Goal: Complete application form: Complete application form

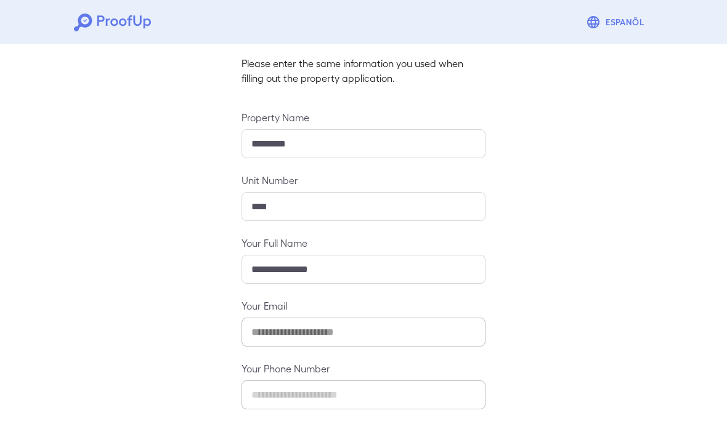
scroll to position [78, 0]
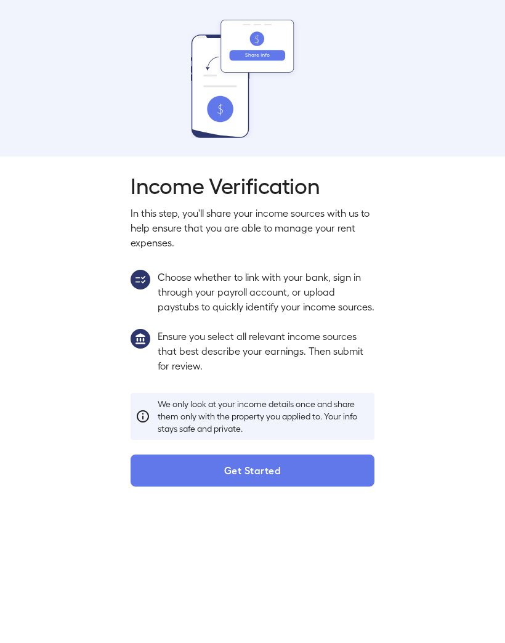
click at [300, 421] on button "Get Started" at bounding box center [253, 471] width 244 height 32
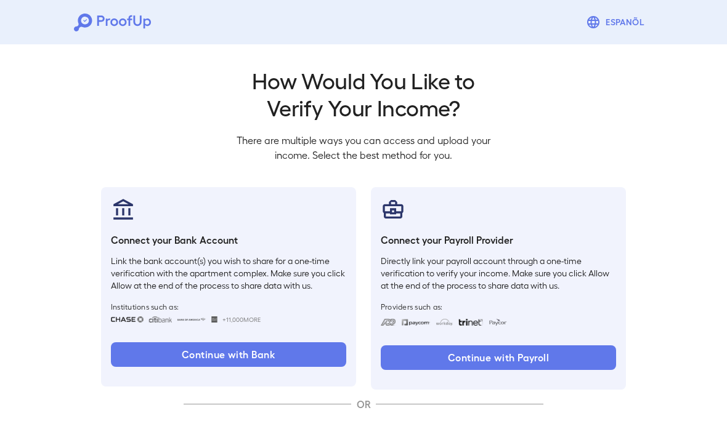
scroll to position [47, 0]
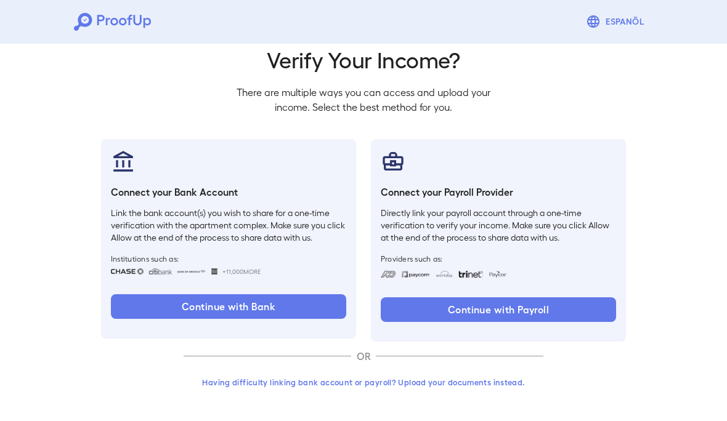
click at [472, 378] on button "Having difficulty linking bank account or payroll? Upload your documents instea…" at bounding box center [364, 383] width 360 height 22
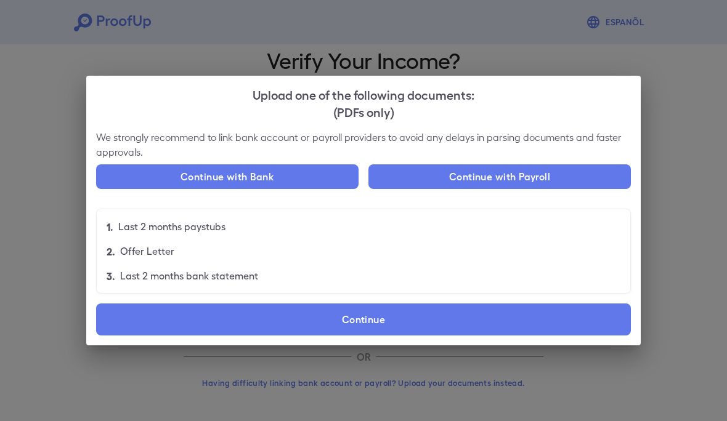
click at [399, 322] on label "Continue" at bounding box center [363, 320] width 535 height 32
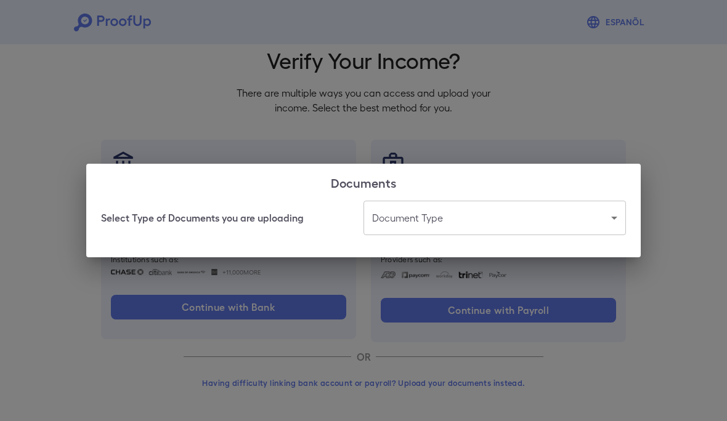
click at [444, 231] on body "Espanõl Go back How Would You Like to Verify Your Income? There are multiple wa…" at bounding box center [363, 188] width 727 height 471
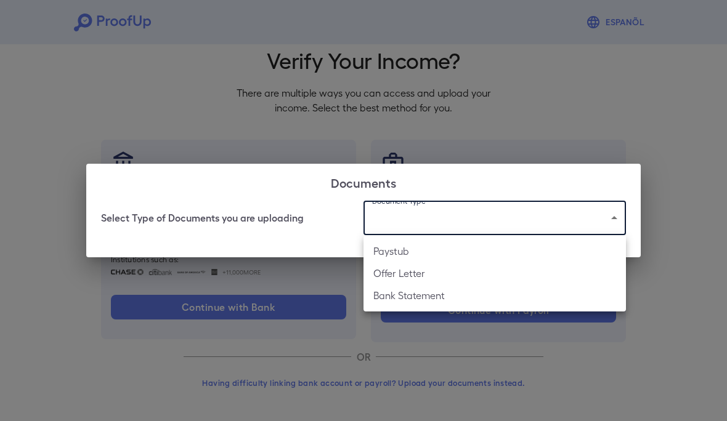
click at [484, 250] on li "Paystub" at bounding box center [494, 251] width 262 height 22
type input "*******"
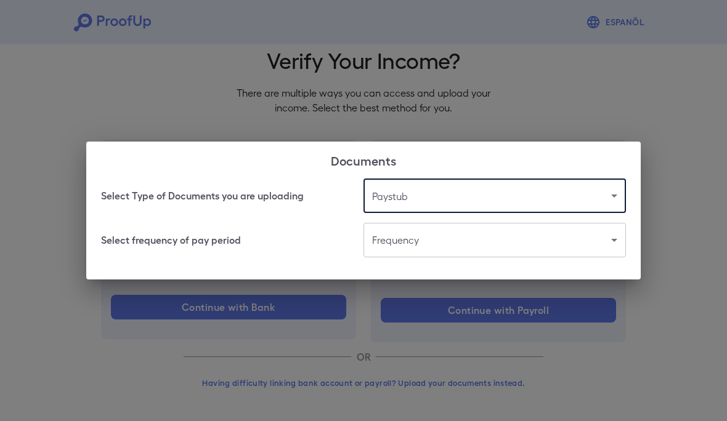
click at [490, 243] on body "Espanõl Go back How Would You Like to Verify Your Income? There are multiple wa…" at bounding box center [363, 188] width 727 height 471
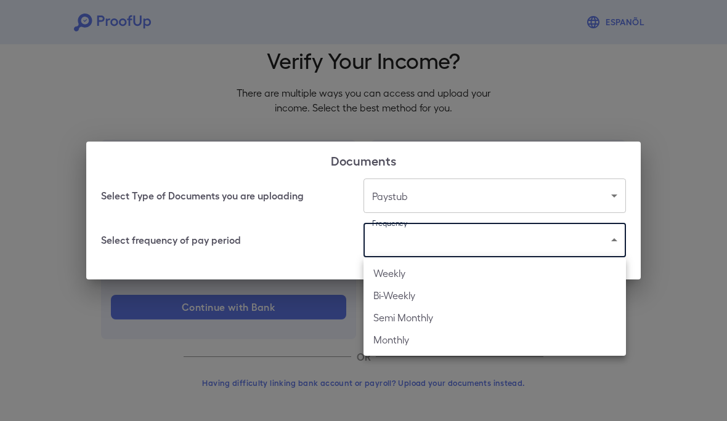
click at [469, 339] on li "Monthly" at bounding box center [494, 340] width 262 height 22
type input "*******"
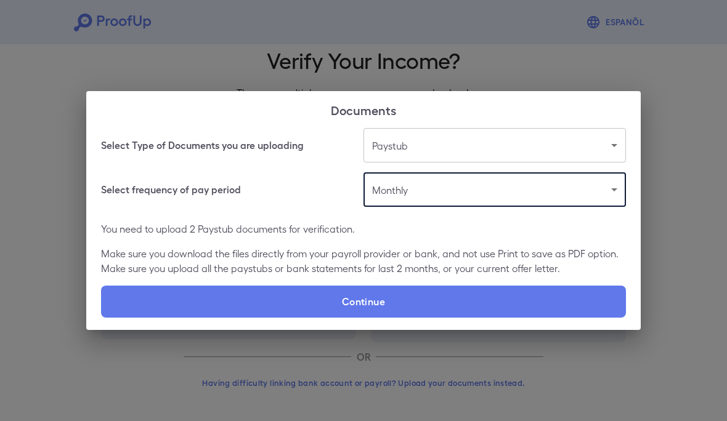
click at [446, 303] on label "Continue" at bounding box center [363, 302] width 525 height 32
click at [102, 317] on input "Continue" at bounding box center [101, 317] width 1 height 1
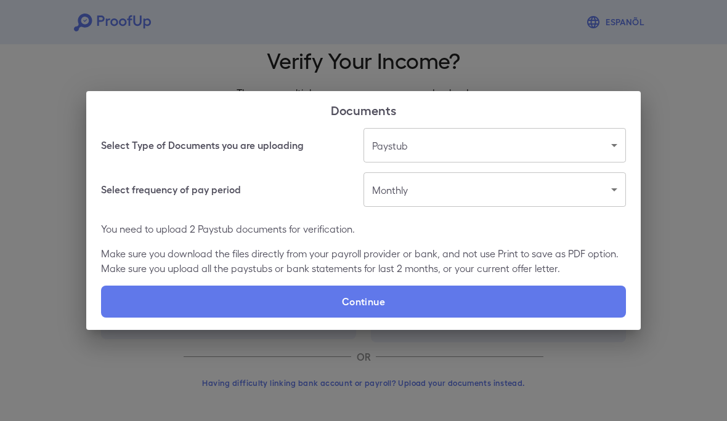
click at [420, 303] on label "Continue" at bounding box center [363, 302] width 525 height 32
click at [102, 317] on input "Continue" at bounding box center [101, 317] width 1 height 1
click at [439, 303] on label "Continue" at bounding box center [363, 302] width 525 height 32
click at [102, 317] on input "Continue" at bounding box center [101, 317] width 1 height 1
click at [415, 302] on label "Continue" at bounding box center [363, 302] width 525 height 32
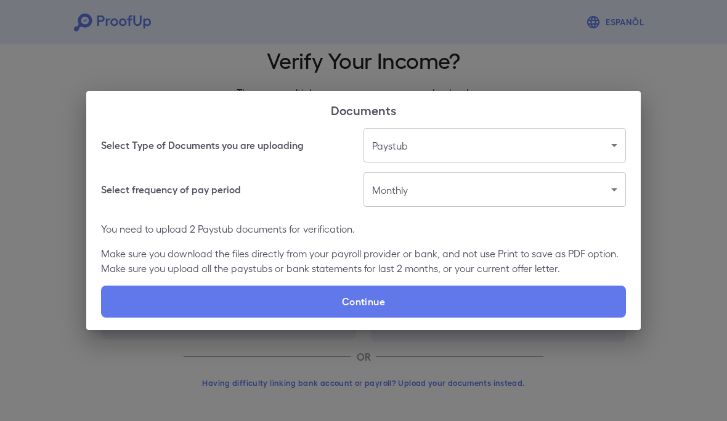
click at [102, 317] on input "Continue" at bounding box center [101, 317] width 1 height 1
click at [482, 193] on body "Espanõl Go back How Would You Like to Verify Your Income? There are multiple wa…" at bounding box center [363, 188] width 727 height 471
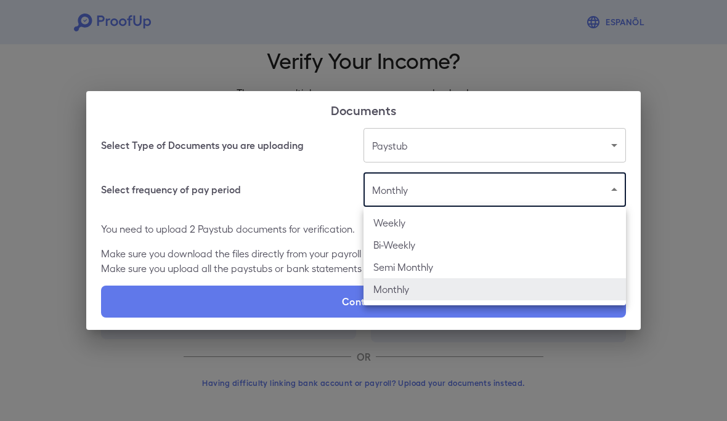
click at [496, 193] on div at bounding box center [363, 210] width 727 height 421
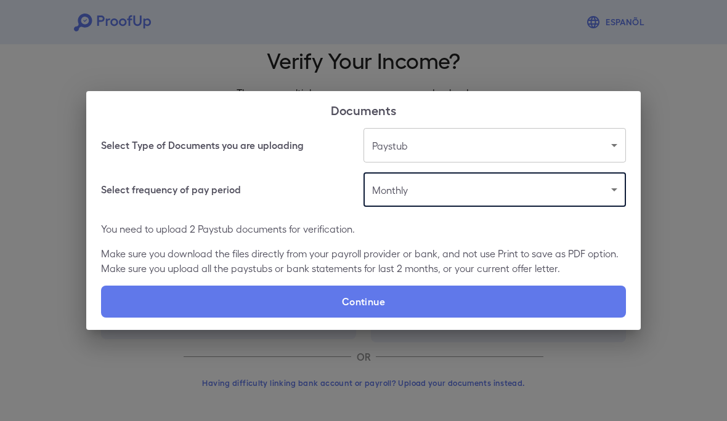
click at [446, 308] on label "Continue" at bounding box center [363, 302] width 525 height 32
click at [102, 317] on input "Continue" at bounding box center [101, 317] width 1 height 1
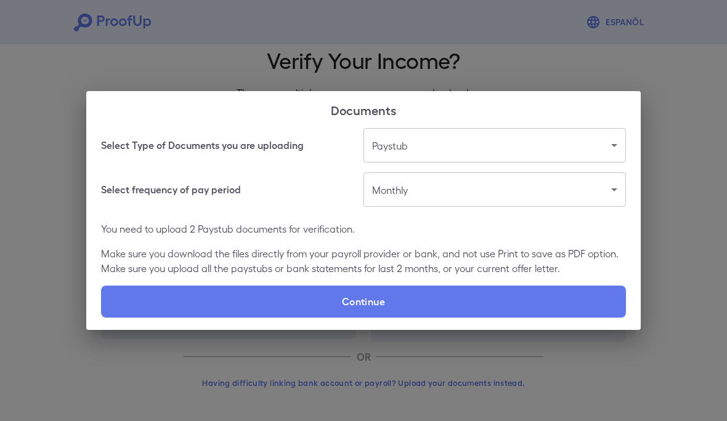
type input "**********"
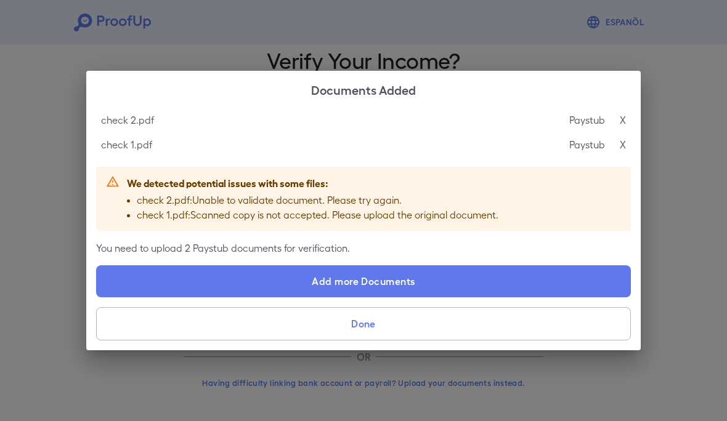
click at [620, 118] on p "X" at bounding box center [623, 120] width 6 height 15
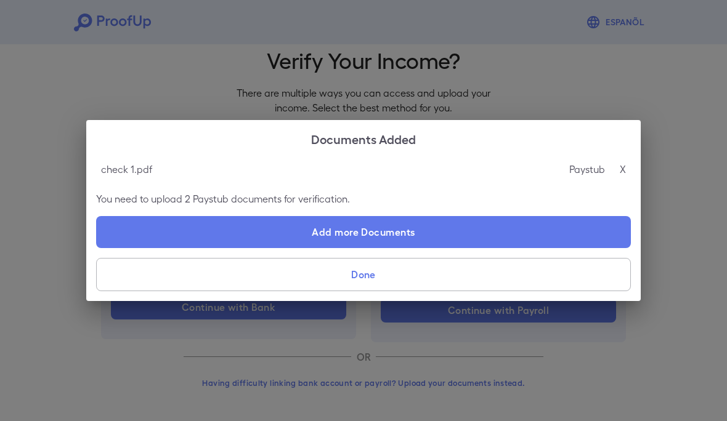
click at [625, 166] on p "X" at bounding box center [623, 169] width 6 height 15
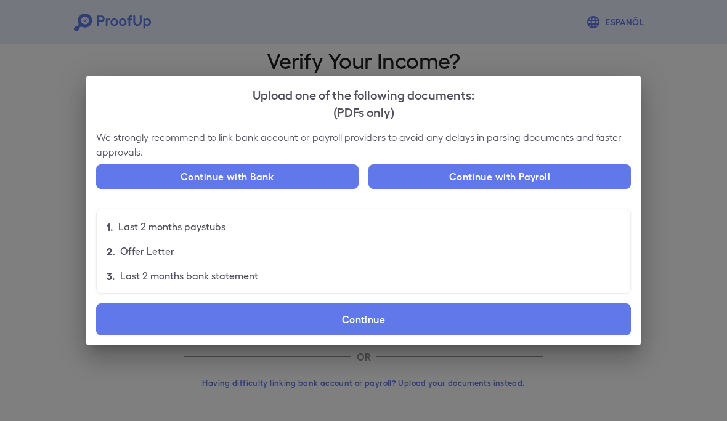
click at [423, 318] on label "Continue" at bounding box center [363, 320] width 535 height 32
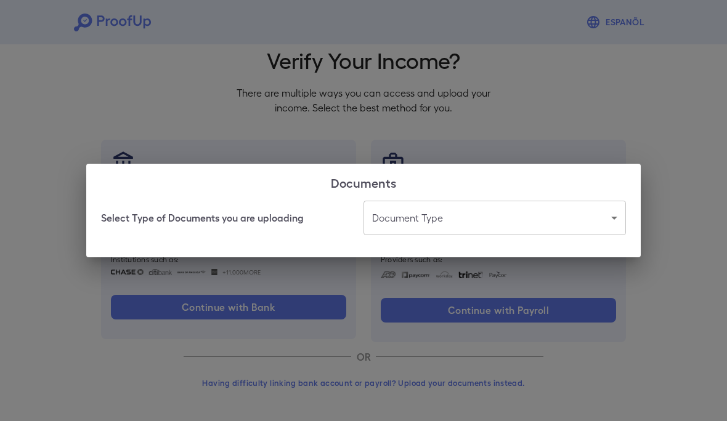
click at [503, 221] on body "Espanõl Go back How Would You Like to Verify Your Income? There are multiple wa…" at bounding box center [363, 188] width 727 height 471
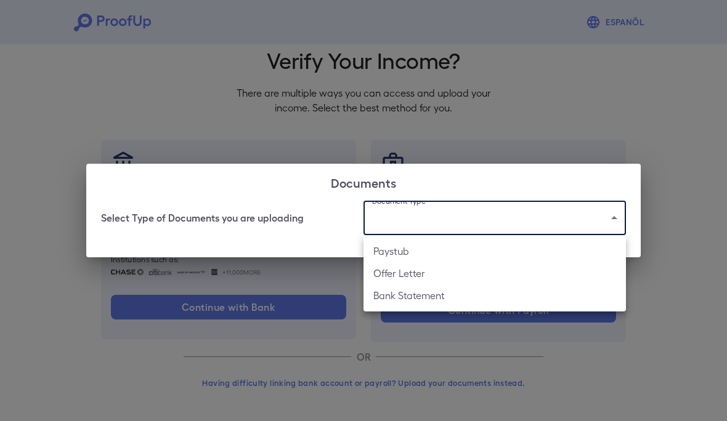
click at [498, 251] on li "Paystub" at bounding box center [494, 251] width 262 height 22
type input "*******"
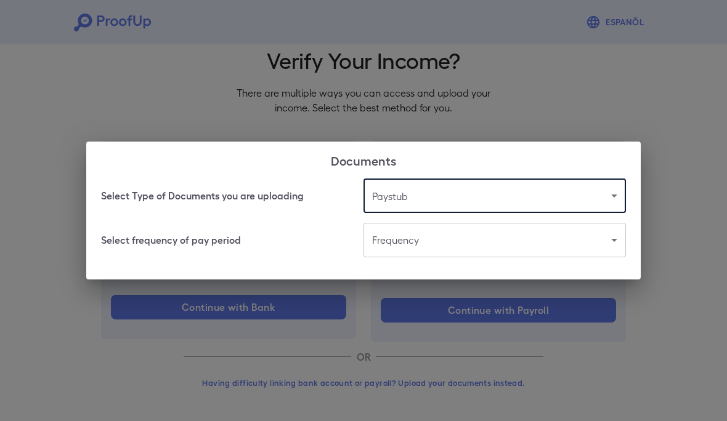
click at [509, 240] on body "Espanõl Go back How Would You Like to Verify Your Income? There are multiple wa…" at bounding box center [363, 188] width 727 height 471
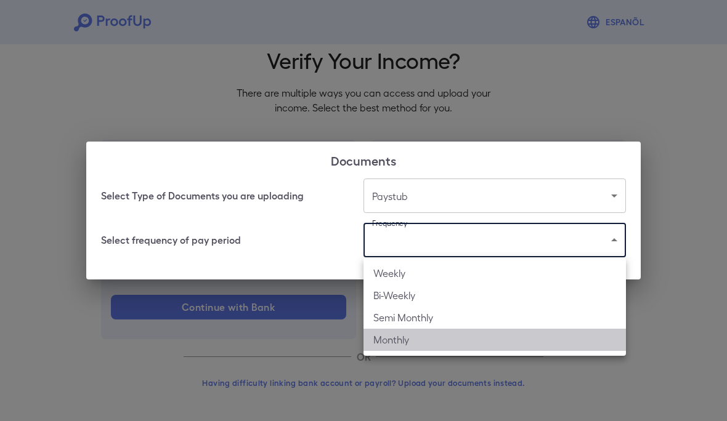
click at [450, 341] on li "Monthly" at bounding box center [494, 340] width 262 height 22
type input "*******"
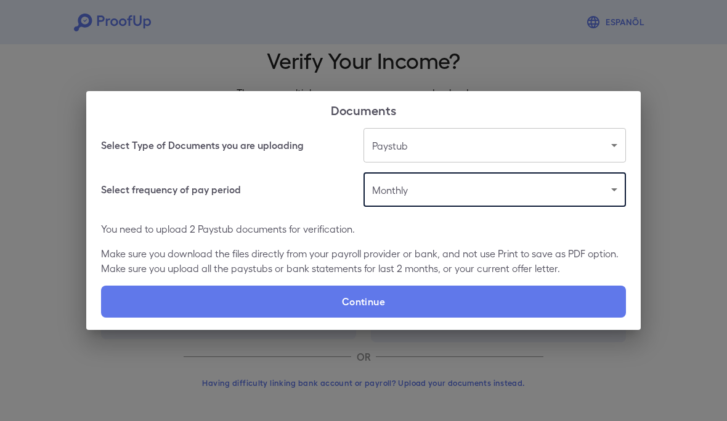
click at [447, 306] on label "Continue" at bounding box center [363, 302] width 525 height 32
click at [102, 317] on input "Continue" at bounding box center [101, 317] width 1 height 1
